Goal: Task Accomplishment & Management: Use online tool/utility

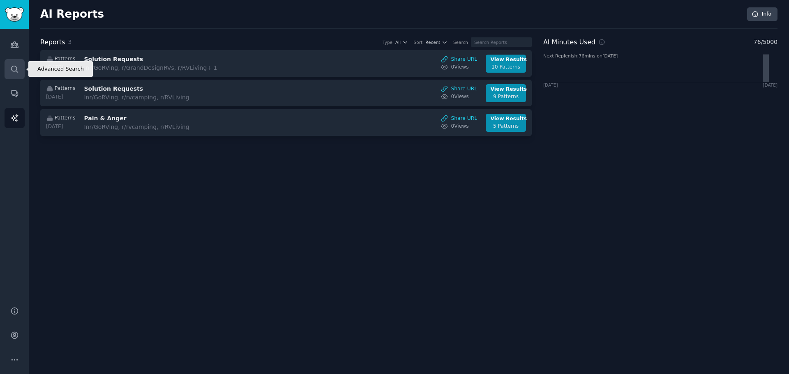
click at [13, 68] on icon "Sidebar" at bounding box center [14, 69] width 9 height 9
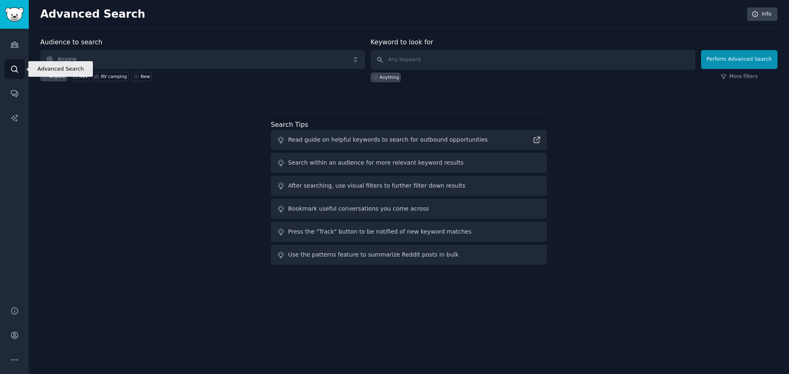
click at [14, 69] on icon "Sidebar" at bounding box center [14, 69] width 9 height 9
click at [14, 46] on icon "Sidebar" at bounding box center [14, 44] width 9 height 9
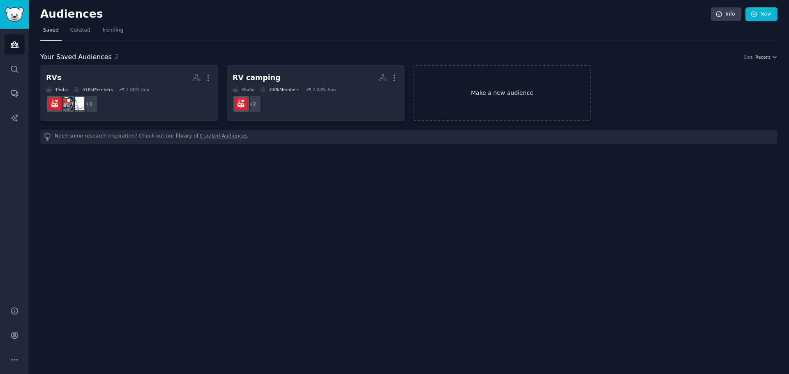
click at [482, 96] on link "Make a new audience" at bounding box center [503, 93] width 178 height 56
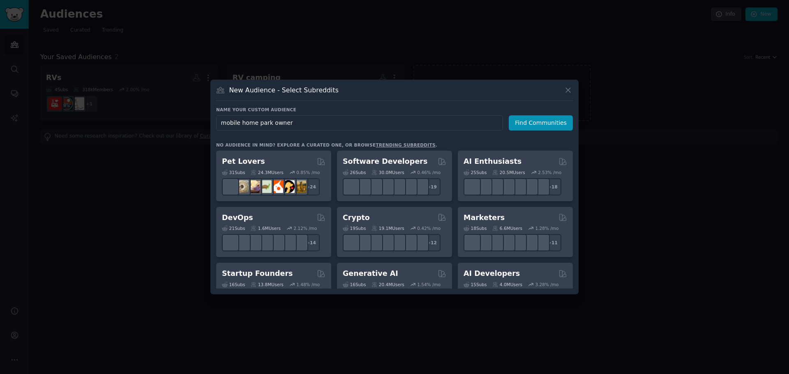
type input "mobile home park owners"
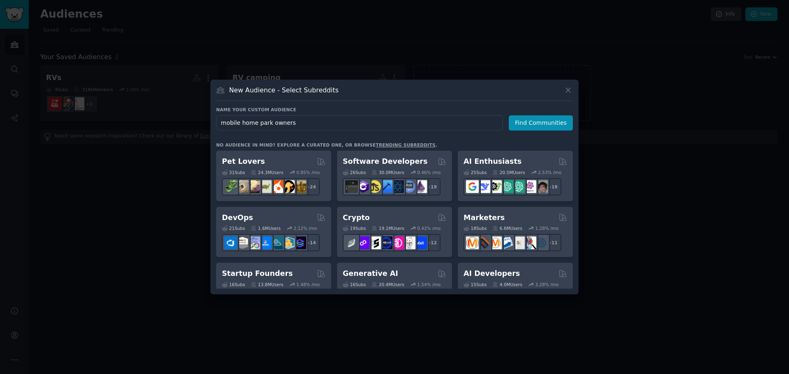
click button "Find Communities" at bounding box center [541, 123] width 64 height 15
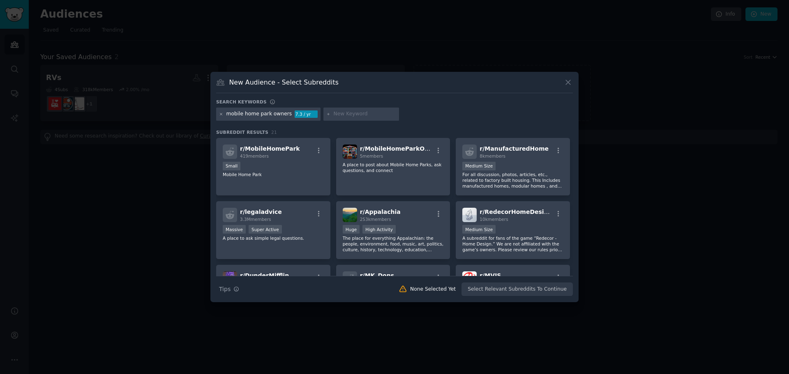
click at [221, 114] on icon at bounding box center [221, 114] width 5 height 5
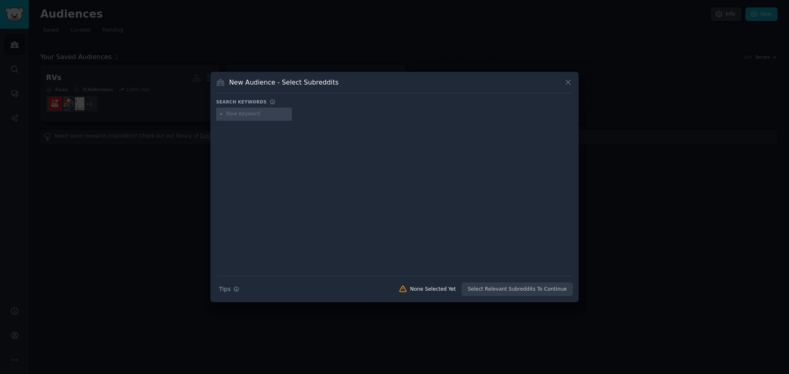
click at [254, 113] on input "text" at bounding box center [257, 114] width 62 height 7
type input "recreational vehicle"
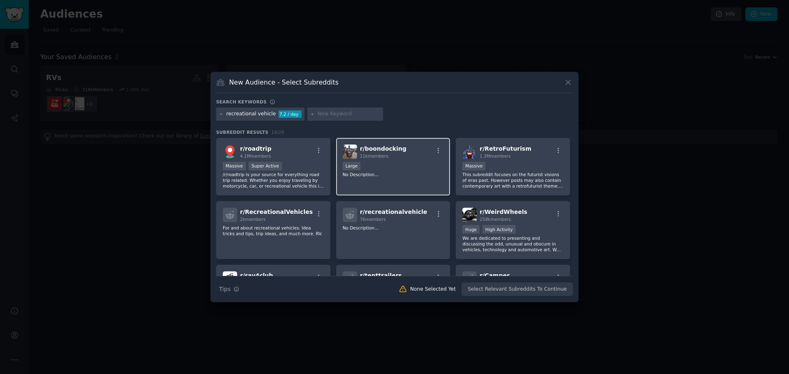
click at [400, 170] on div "Large" at bounding box center [393, 167] width 101 height 10
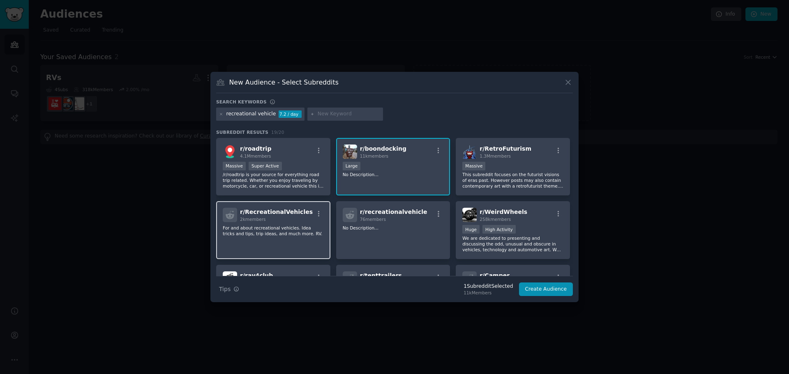
click at [293, 252] on div "r/ RecreationalVehicles 2k members For and about recreational vehicles. Idea tr…" at bounding box center [273, 230] width 114 height 58
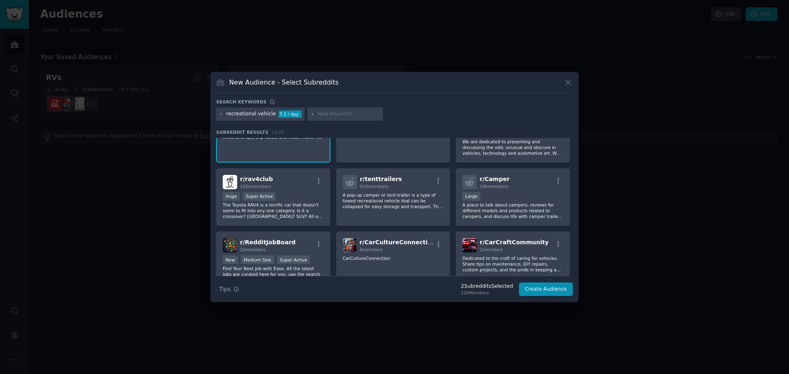
scroll to position [98, 0]
click at [520, 191] on div "Large" at bounding box center [512, 196] width 101 height 10
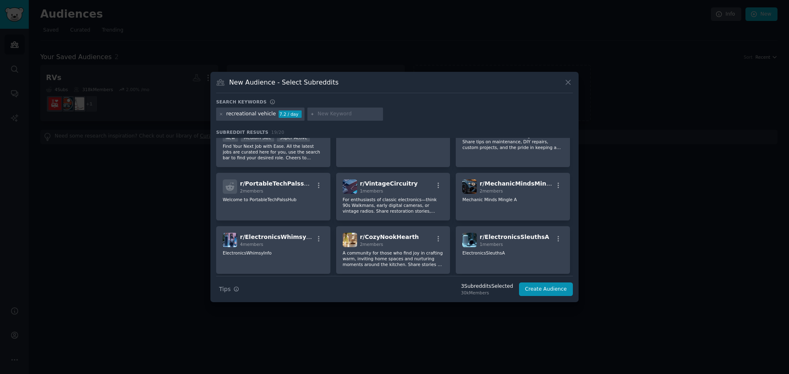
scroll to position [220, 0]
click at [544, 291] on button "Create Audience" at bounding box center [546, 290] width 54 height 14
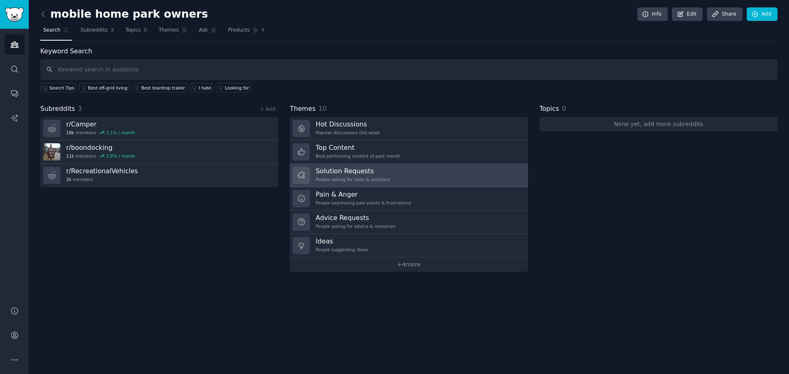
click at [332, 173] on h3 "Solution Requests" at bounding box center [353, 171] width 74 height 9
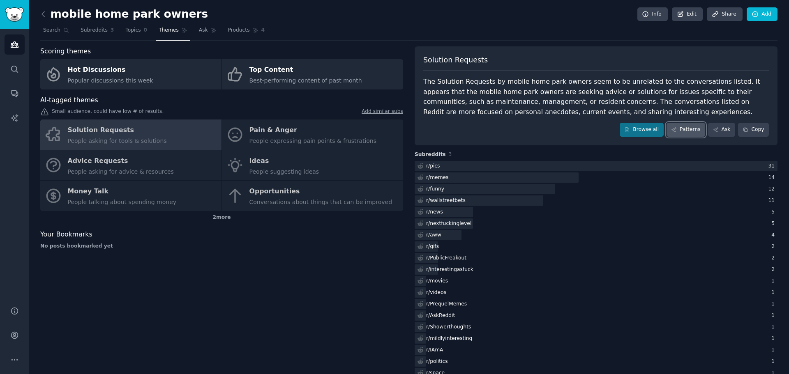
click at [689, 128] on link "Patterns" at bounding box center [686, 130] width 39 height 14
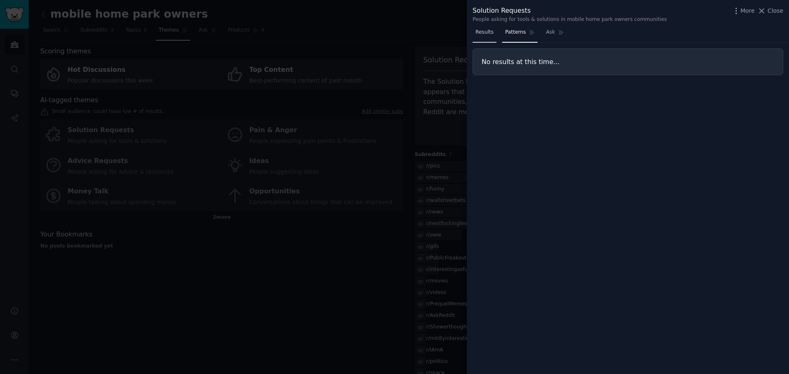
click at [490, 33] on span "Results" at bounding box center [485, 32] width 18 height 7
click at [765, 12] on icon at bounding box center [762, 11] width 5 height 5
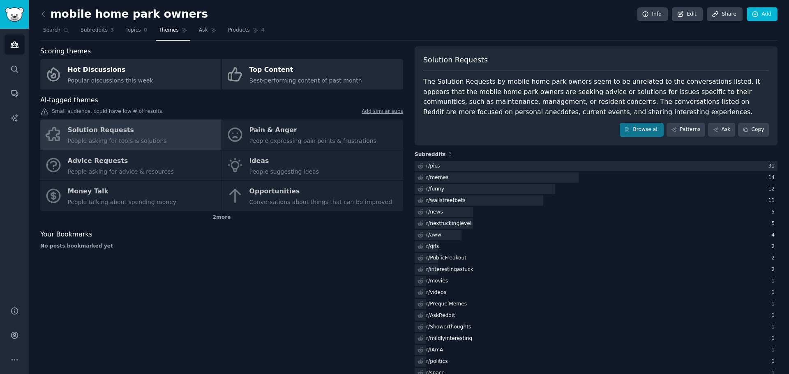
click at [277, 134] on div "Solution Requests People asking for tools & solutions Pain & Anger People expre…" at bounding box center [221, 166] width 363 height 92
click at [252, 135] on div "Solution Requests People asking for tools & solutions Pain & Anger People expre…" at bounding box center [221, 166] width 363 height 92
click at [43, 12] on icon at bounding box center [43, 14] width 9 height 9
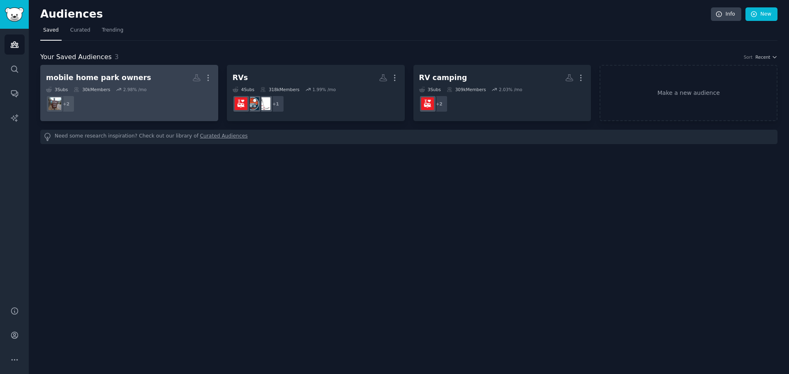
click at [109, 110] on dd "+ 2" at bounding box center [129, 103] width 166 height 23
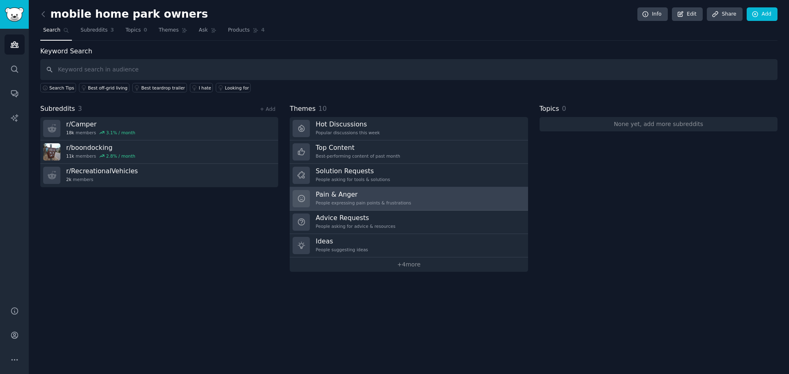
click at [331, 198] on h3 "Pain & Anger" at bounding box center [363, 194] width 95 height 9
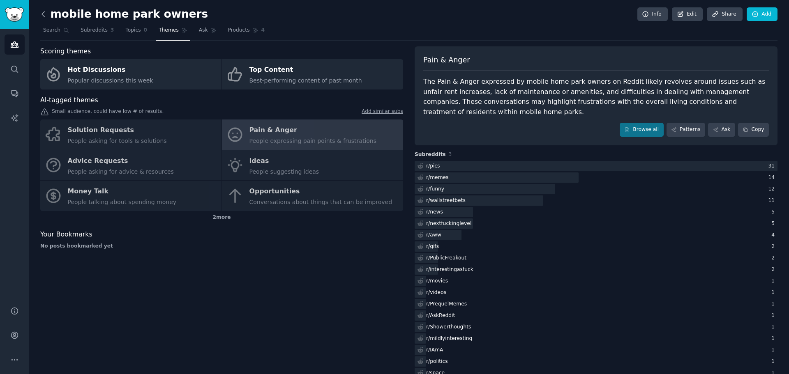
click at [42, 12] on icon at bounding box center [43, 14] width 9 height 9
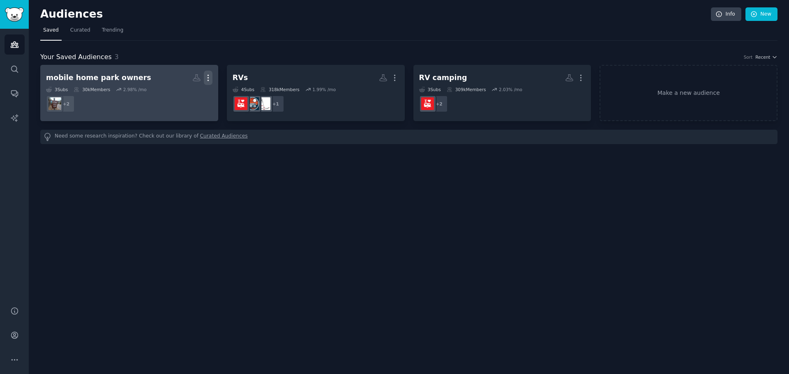
click at [210, 79] on icon "button" at bounding box center [208, 78] width 9 height 9
click at [194, 95] on p "Delete" at bounding box center [185, 95] width 19 height 9
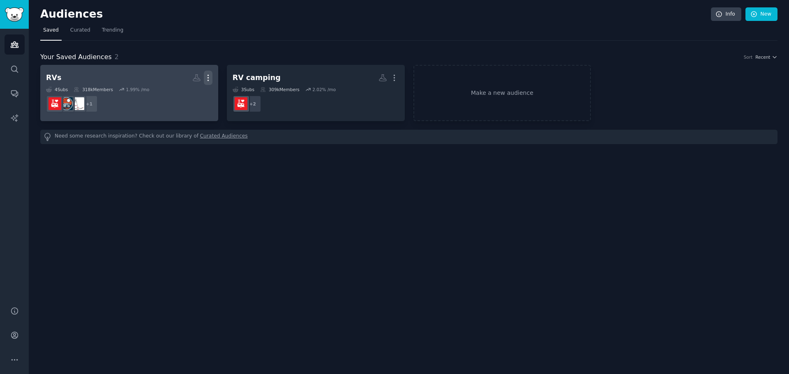
click at [209, 80] on icon "button" at bounding box center [208, 78] width 9 height 9
click at [189, 97] on p "Delete" at bounding box center [185, 95] width 19 height 9
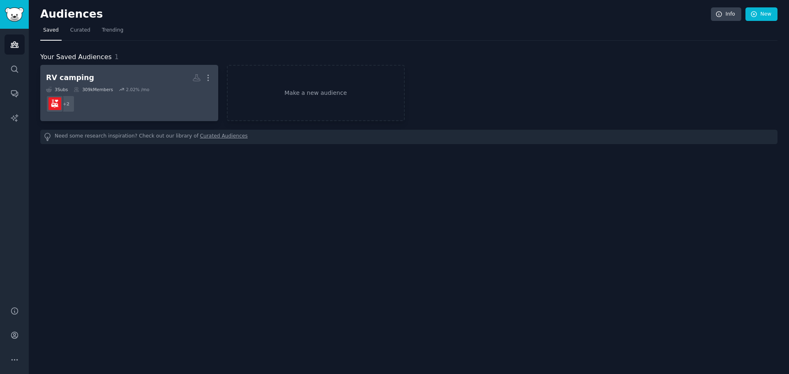
click at [162, 94] on dd "r/RVLiving + 2" at bounding box center [129, 103] width 166 height 23
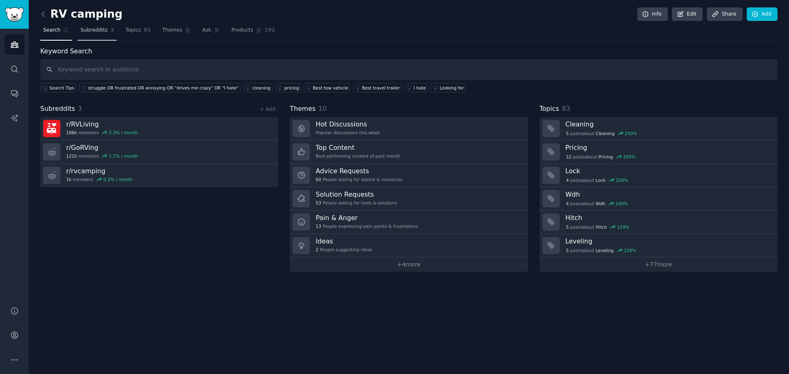
click at [92, 30] on span "Subreddits" at bounding box center [94, 30] width 27 height 7
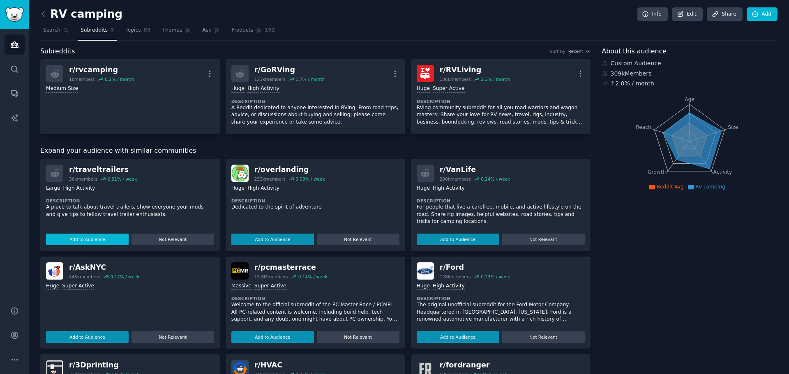
click at [83, 243] on button "Add to Audience" at bounding box center [87, 240] width 83 height 12
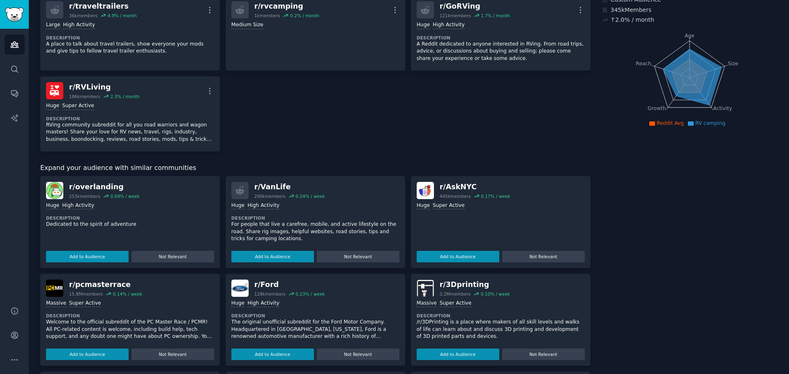
scroll to position [64, 0]
click at [92, 254] on button "Add to Audience" at bounding box center [87, 257] width 83 height 12
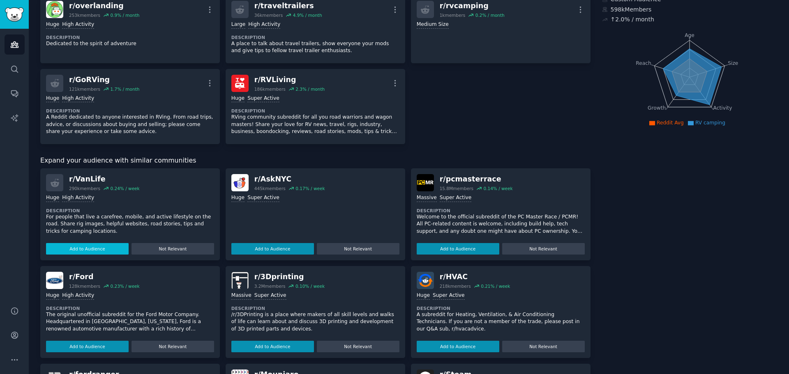
click at [88, 247] on button "Add to Audience" at bounding box center [87, 249] width 83 height 12
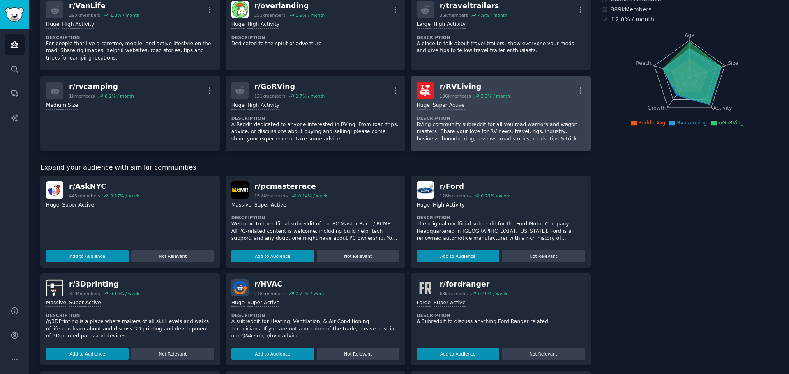
scroll to position [165, 0]
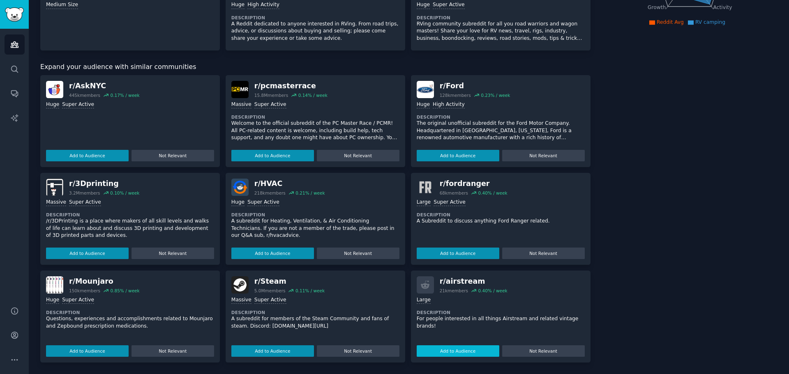
click at [455, 348] on button "Add to Audience" at bounding box center [458, 352] width 83 height 12
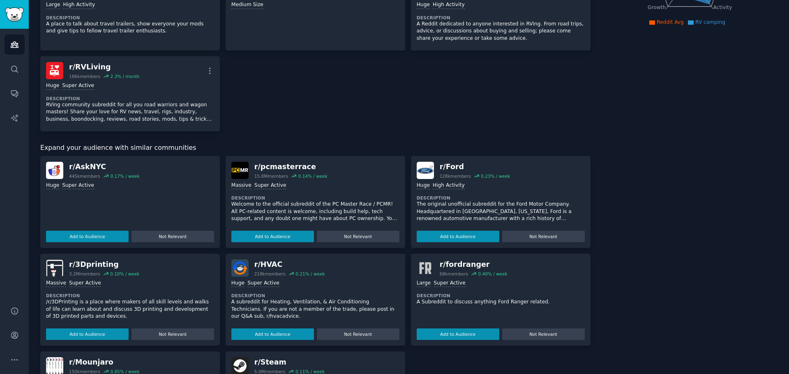
scroll to position [0, 0]
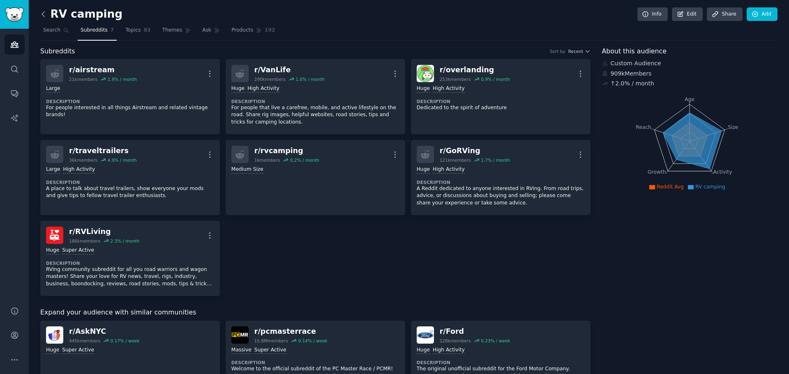
click at [42, 14] on icon at bounding box center [43, 14] width 2 height 5
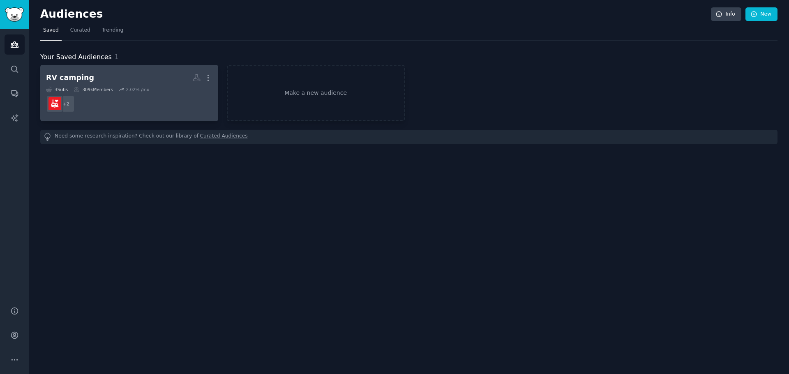
click at [167, 97] on dd "+ 2" at bounding box center [129, 103] width 166 height 23
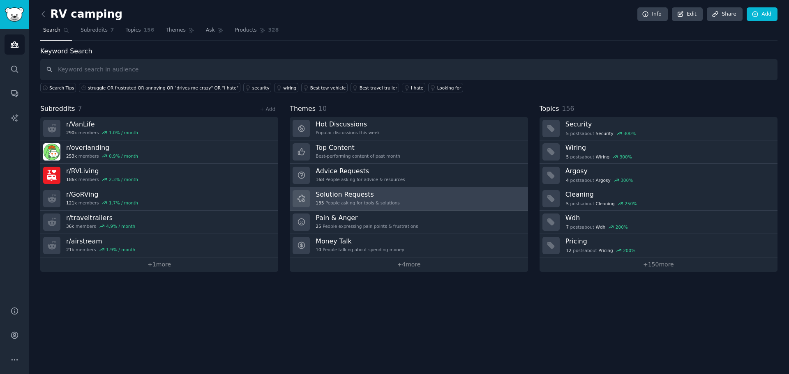
click at [332, 198] on h3 "Solution Requests" at bounding box center [358, 194] width 84 height 9
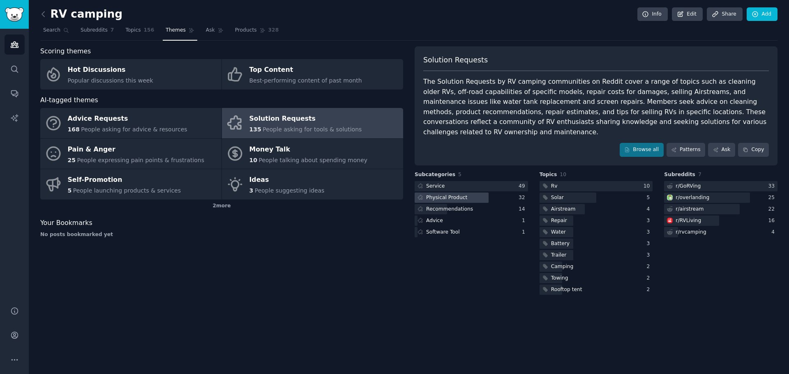
click at [441, 194] on div "Physical Product" at bounding box center [446, 197] width 41 height 7
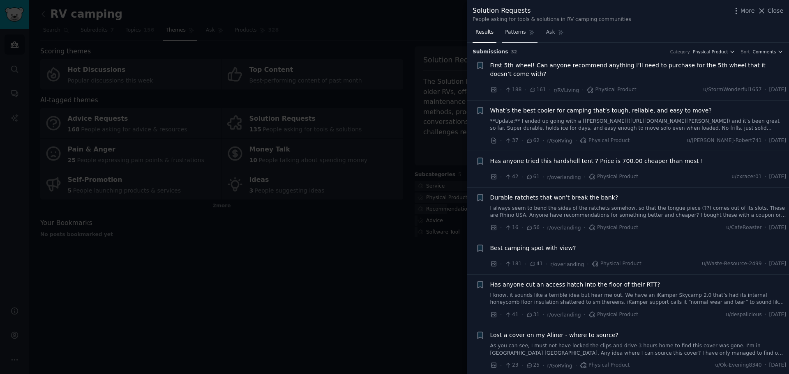
click at [512, 33] on span "Patterns" at bounding box center [515, 32] width 21 height 7
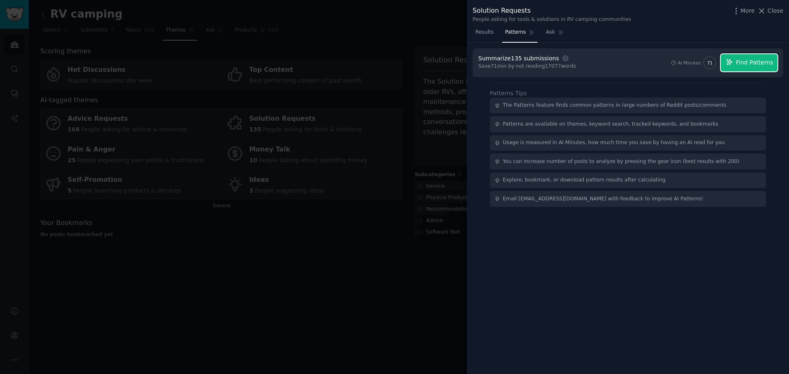
click at [746, 62] on span "Find Patterns" at bounding box center [754, 62] width 37 height 9
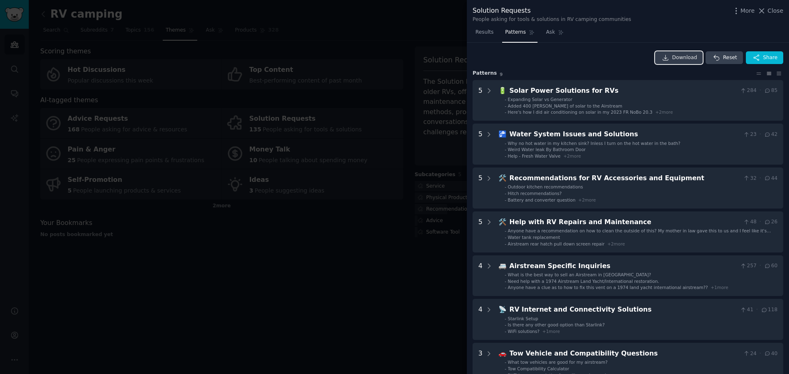
click at [675, 58] on link "Download" at bounding box center [679, 57] width 48 height 13
